Goal: Find specific page/section

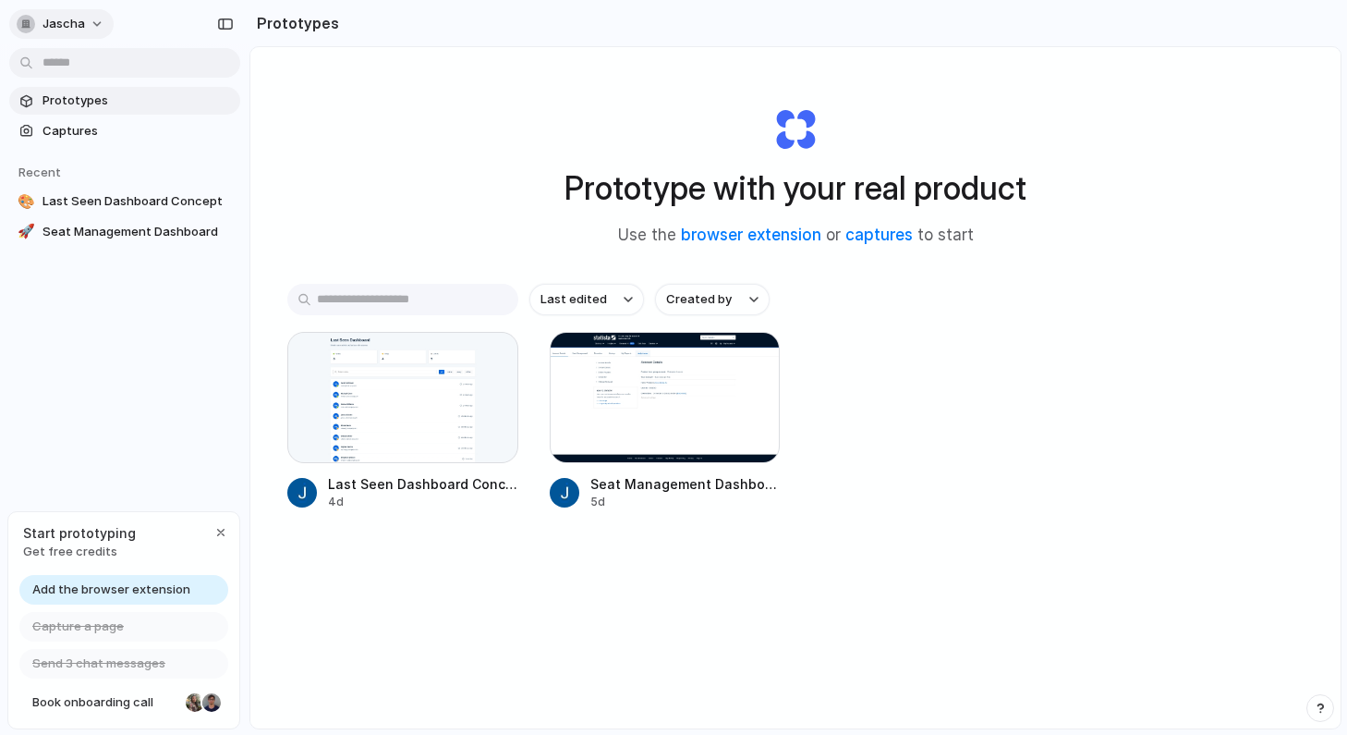
click at [94, 21] on button "jascha" at bounding box center [61, 24] width 104 height 30
click at [102, 367] on div "Settings Invite members Change theme Sign out" at bounding box center [673, 367] width 1347 height 735
click at [28, 24] on div "button" at bounding box center [26, 24] width 18 height 18
click at [90, 10] on div "Settings Invite members Change theme Sign out" at bounding box center [673, 367] width 1347 height 735
click at [90, 30] on button "jascha" at bounding box center [61, 24] width 104 height 30
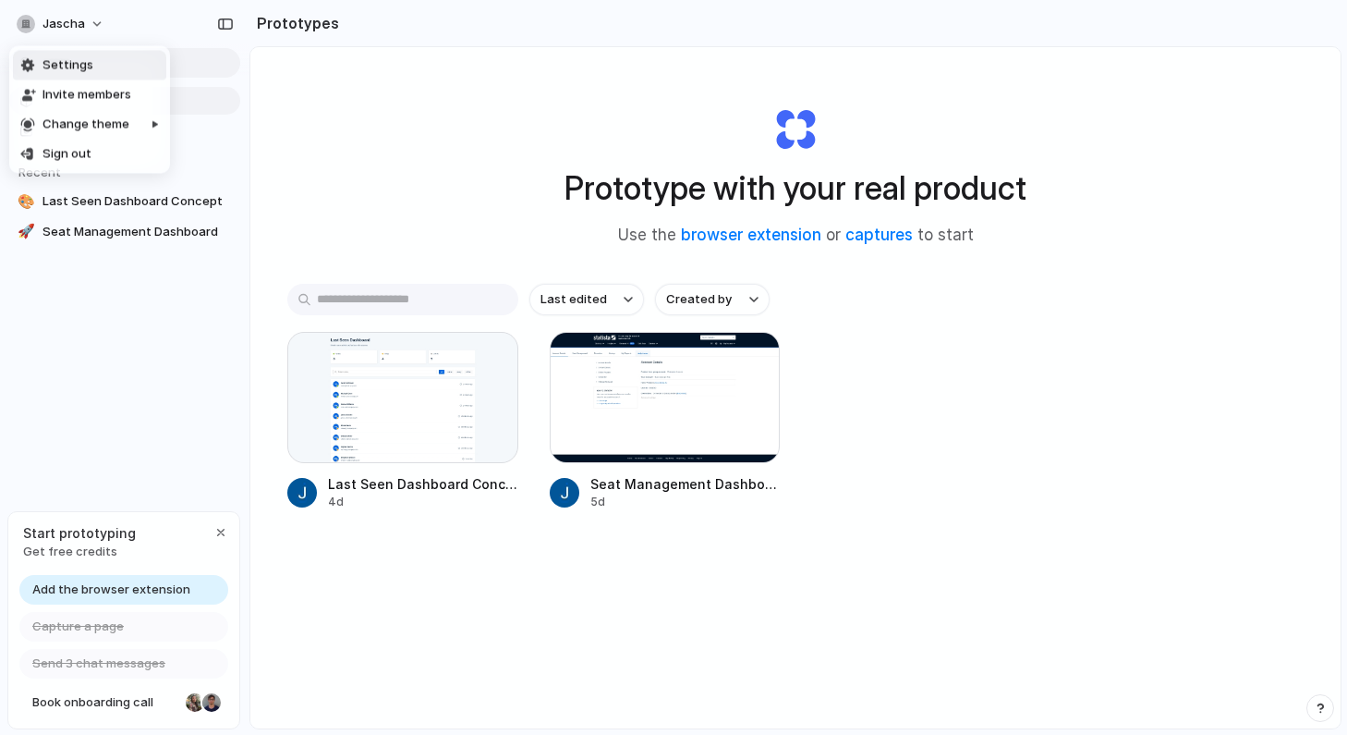
click at [91, 30] on div "Settings Invite members Change theme Sign out" at bounding box center [673, 367] width 1347 height 735
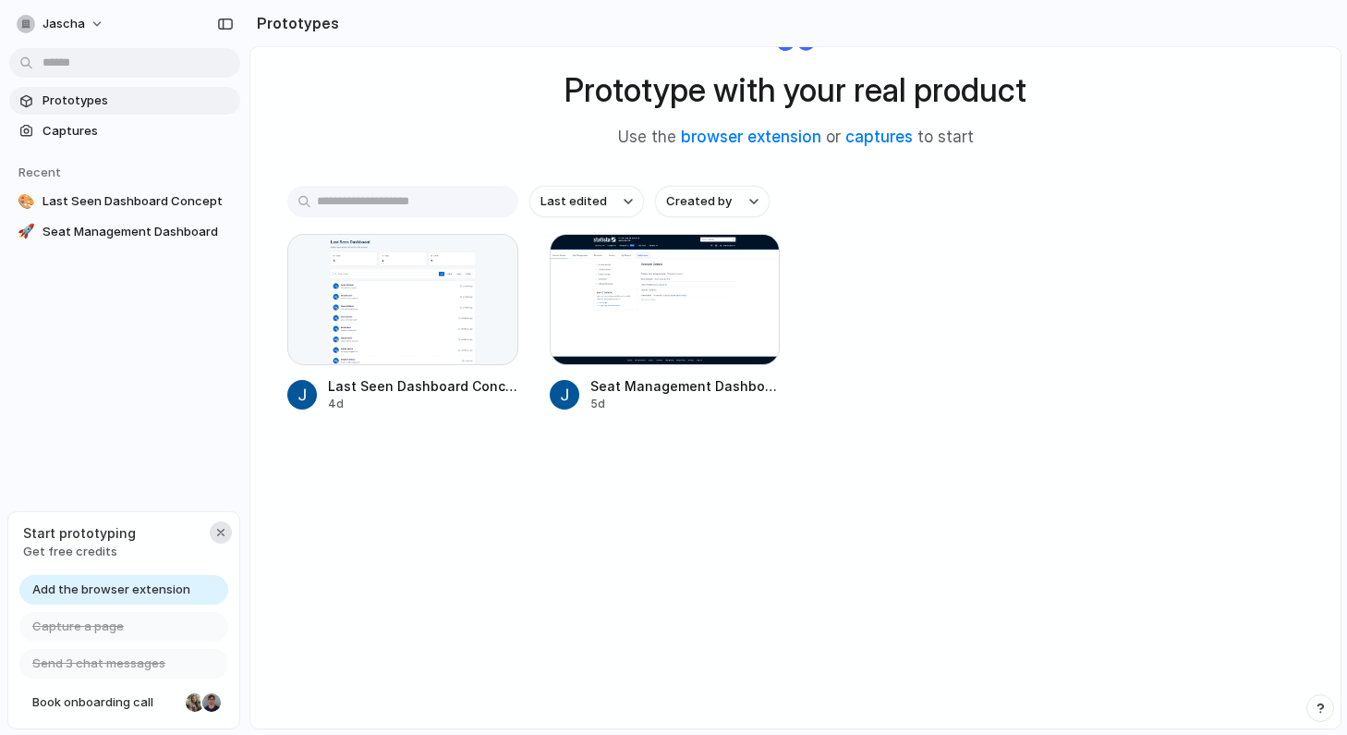
click at [225, 529] on div "button" at bounding box center [220, 532] width 15 height 15
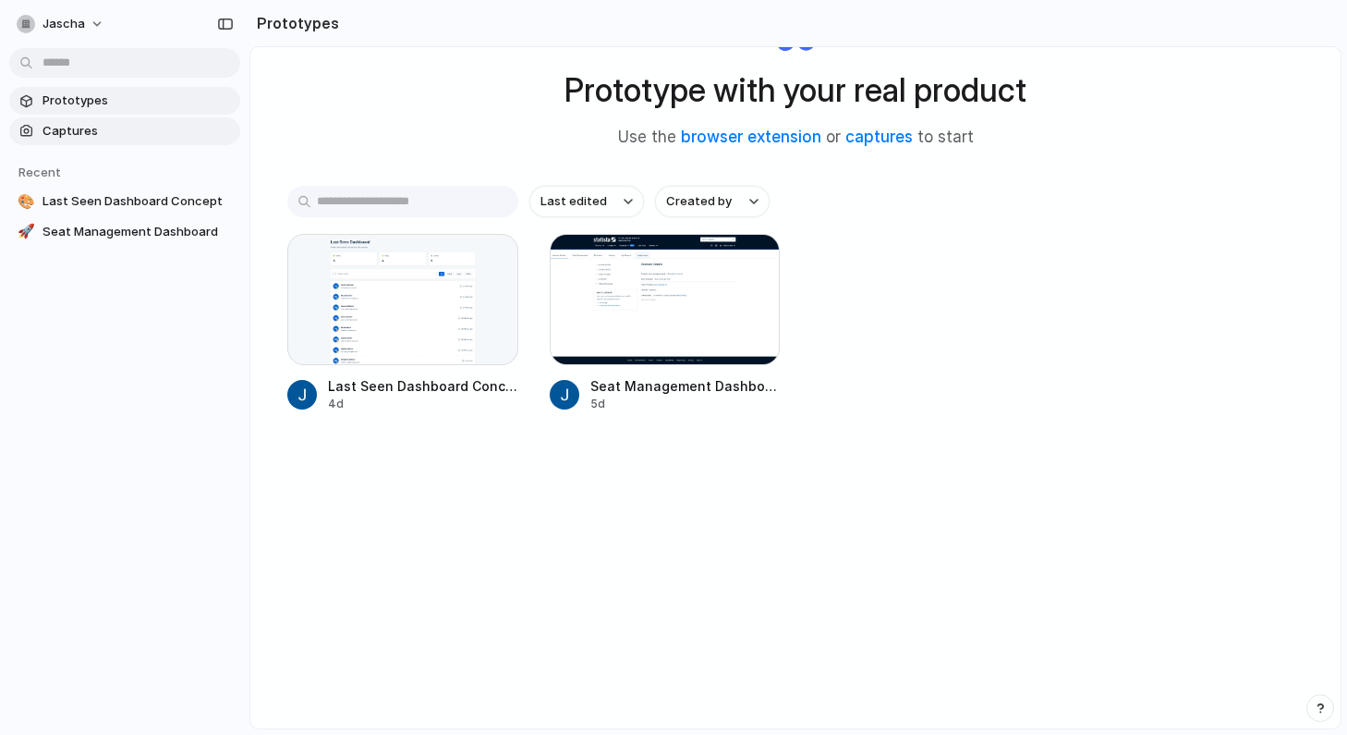
click at [116, 125] on span "Captures" at bounding box center [138, 131] width 190 height 18
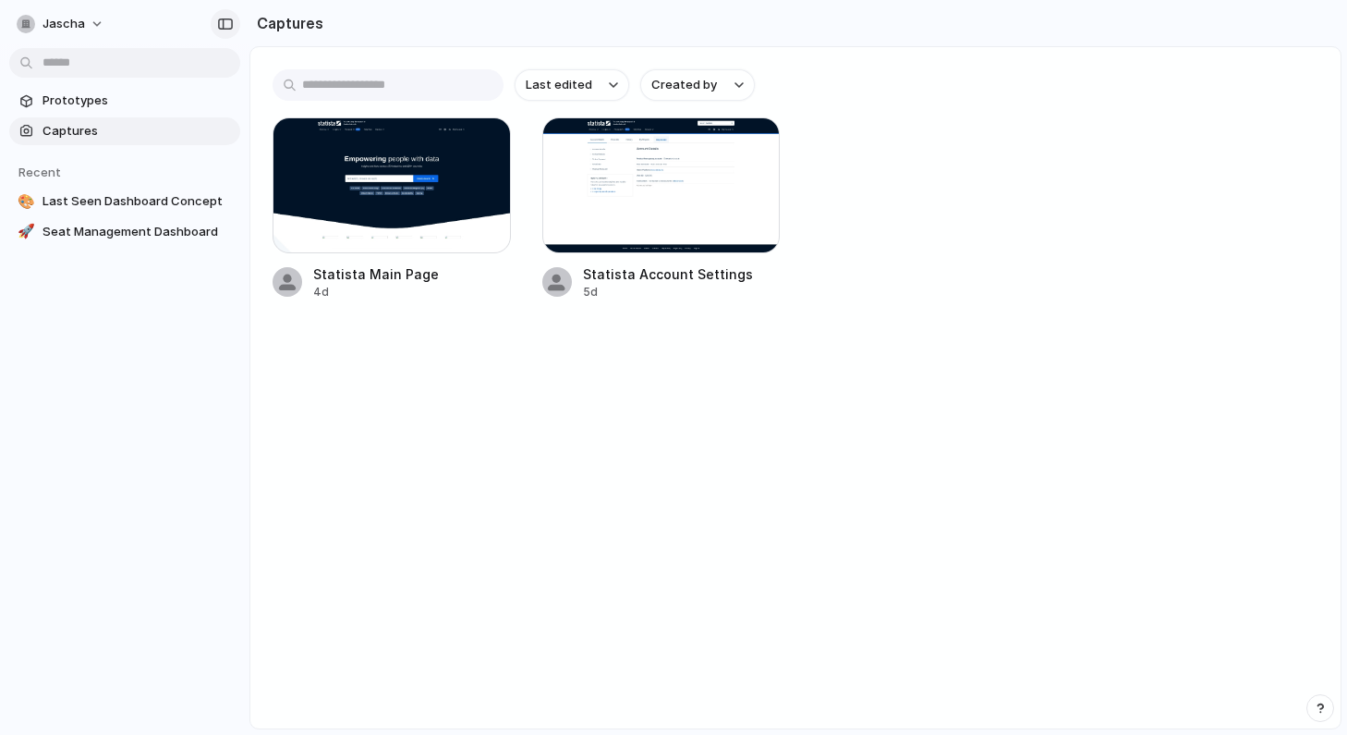
click at [227, 16] on button "button" at bounding box center [226, 24] width 30 height 30
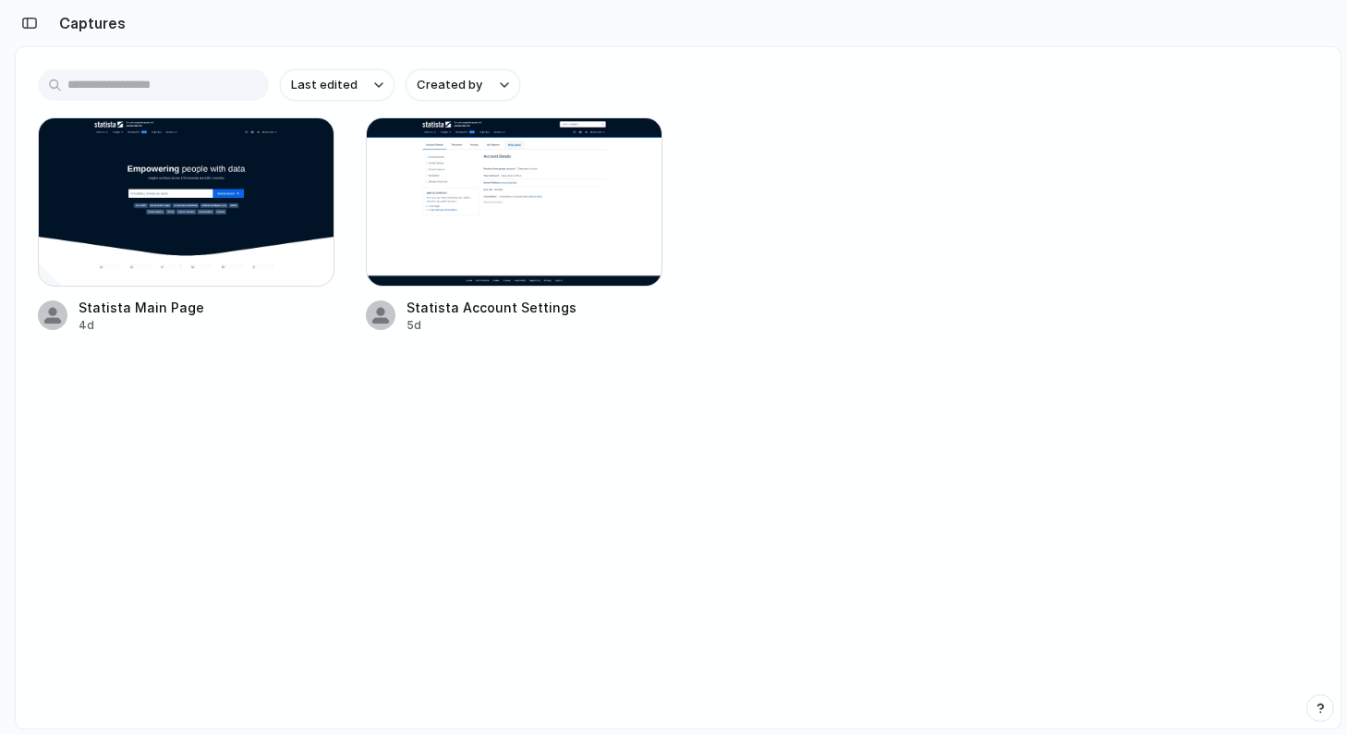
click at [227, 16] on section "Captures" at bounding box center [678, 23] width 1327 height 46
